Goal: Navigation & Orientation: Find specific page/section

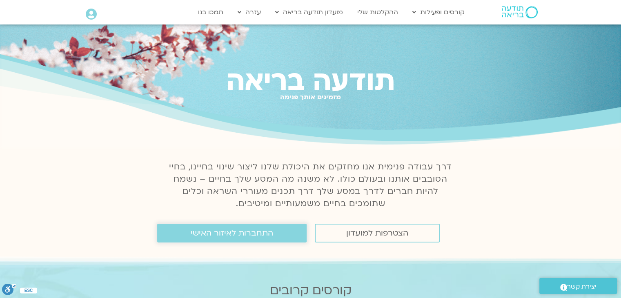
click at [237, 236] on span "התחברות לאיזור האישי" at bounding box center [232, 232] width 82 height 9
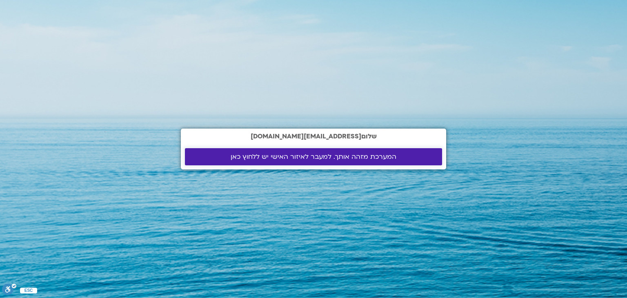
click at [325, 153] on span "המערכת מזהה אותך. למעבר לאיזור האישי יש ללחוץ כאן" at bounding box center [314, 156] width 166 height 7
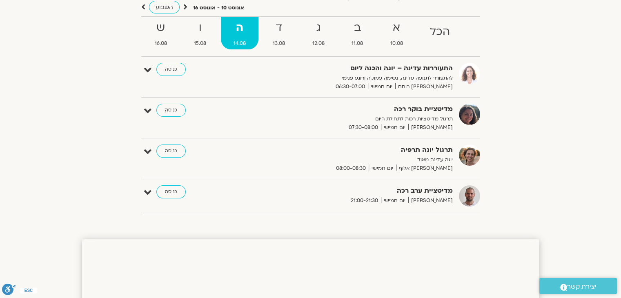
scroll to position [77, 0]
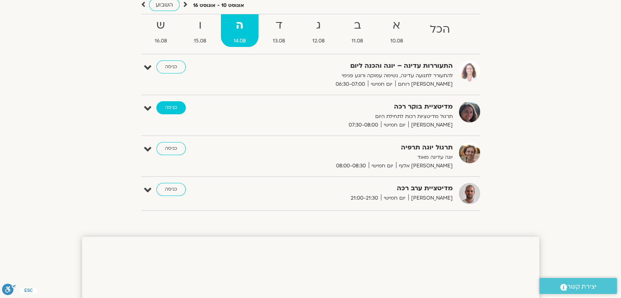
click at [171, 104] on link "כניסה" at bounding box center [170, 107] width 29 height 13
